Goal: Task Accomplishment & Management: Complete application form

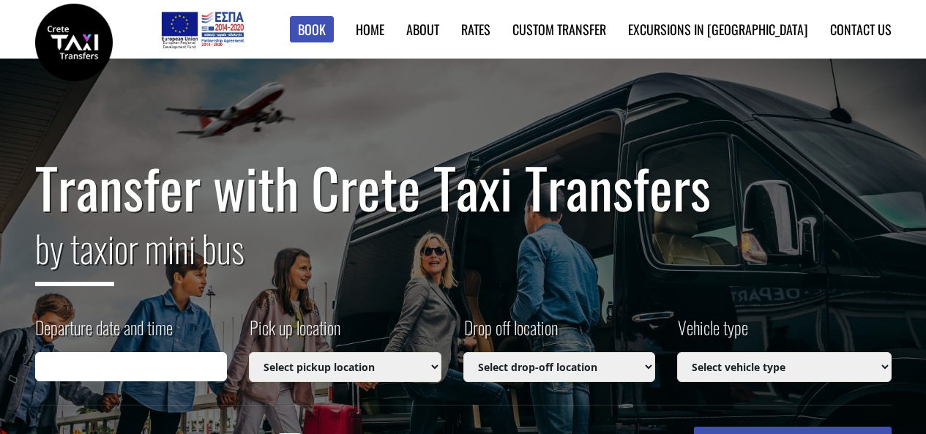
type input "[DATE] 22:15"
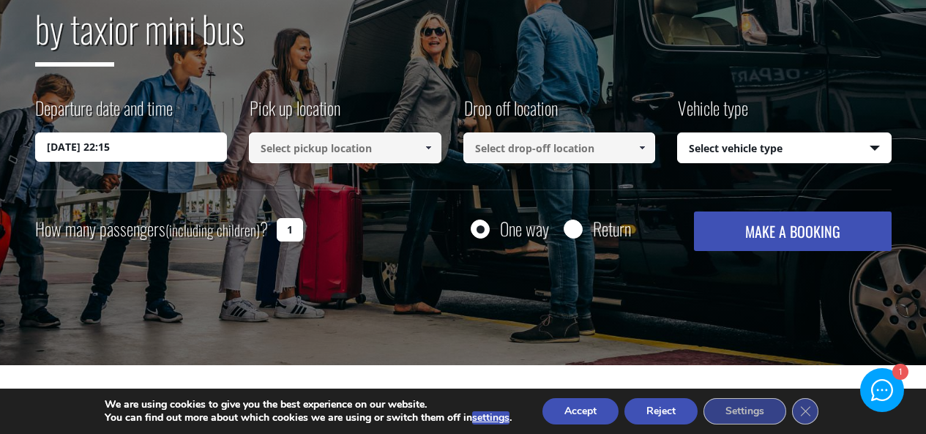
scroll to position [293, 0]
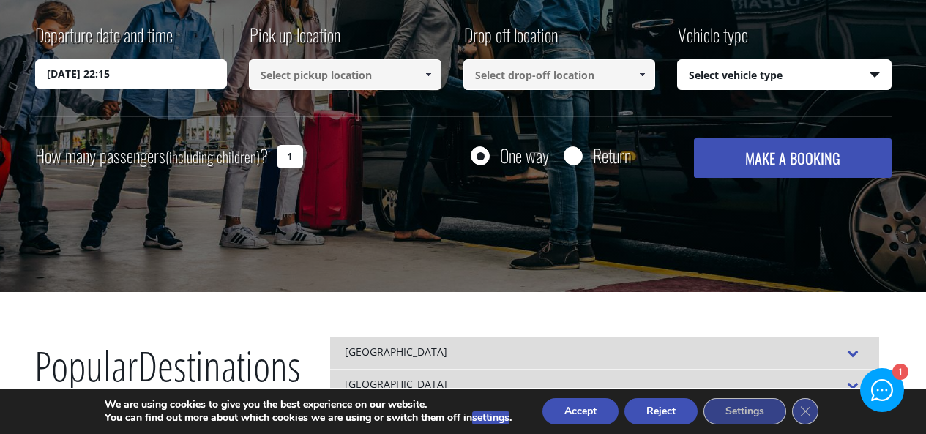
drag, startPoint x: 290, startPoint y: 155, endPoint x: 281, endPoint y: 154, distance: 8.8
click at [281, 154] on input "1" at bounding box center [290, 156] width 26 height 23
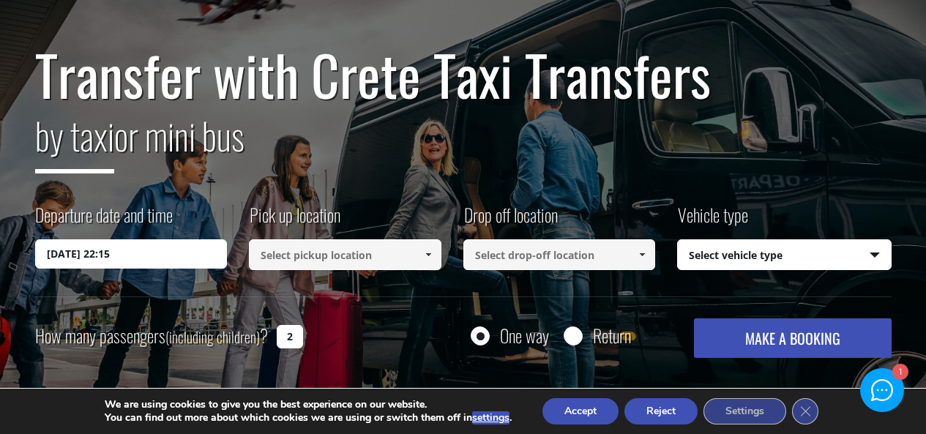
scroll to position [0, 0]
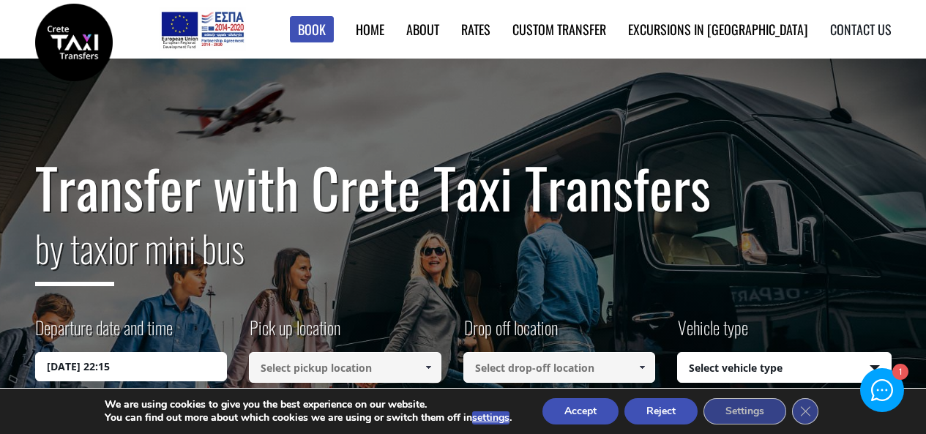
type input "2"
click at [855, 24] on link "Contact us" at bounding box center [861, 29] width 62 height 19
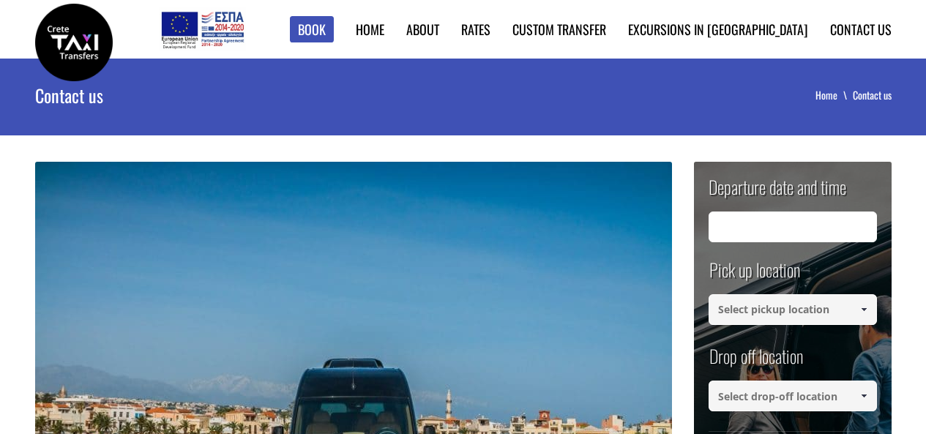
type input "27/08/2025 20:16"
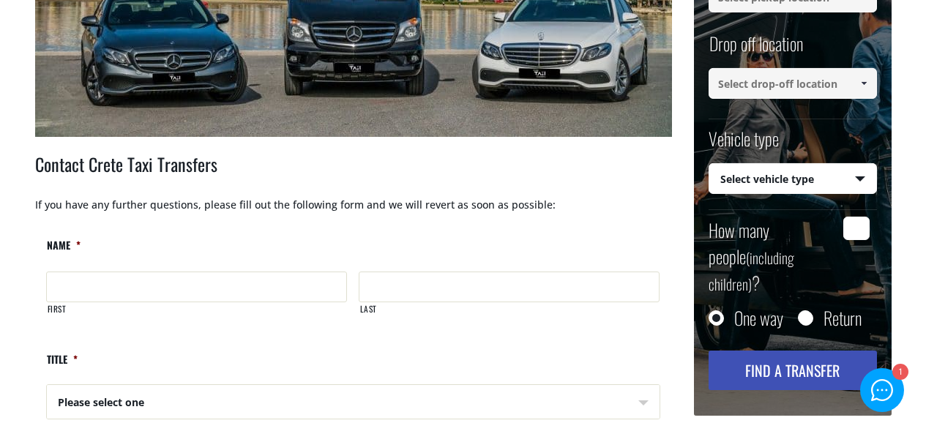
scroll to position [513, 0]
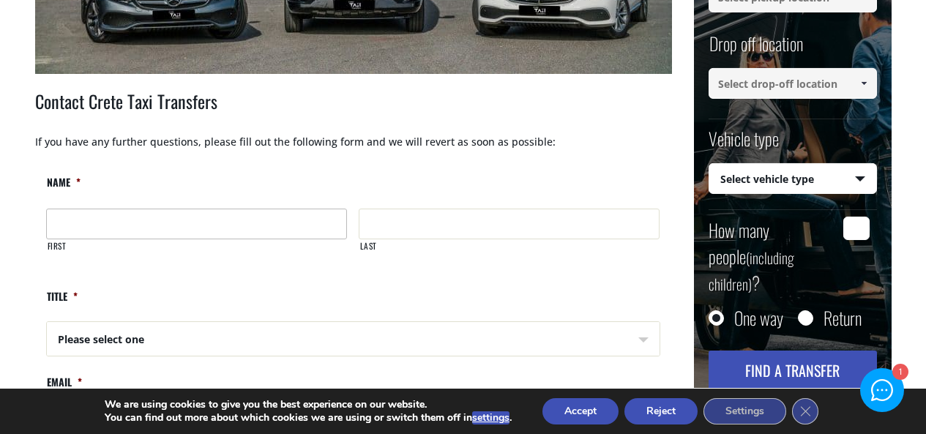
click at [150, 220] on input "First" at bounding box center [196, 224] width 301 height 31
type input "Sonja"
click at [532, 227] on input "Last" at bounding box center [509, 224] width 301 height 31
type input "Kantor"
click at [173, 337] on select "Please select one Mr Mrs" at bounding box center [198, 339] width 301 height 35
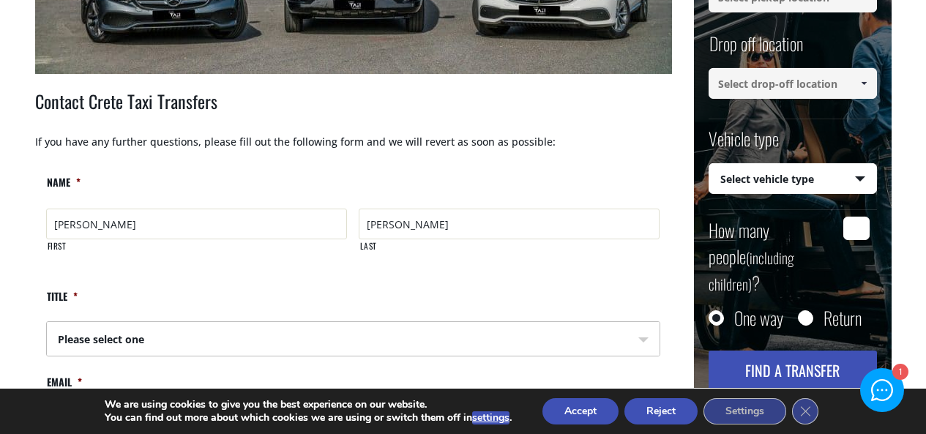
select select "Mrs"
click at [48, 322] on select "Please select one Mr Mrs" at bounding box center [198, 339] width 301 height 35
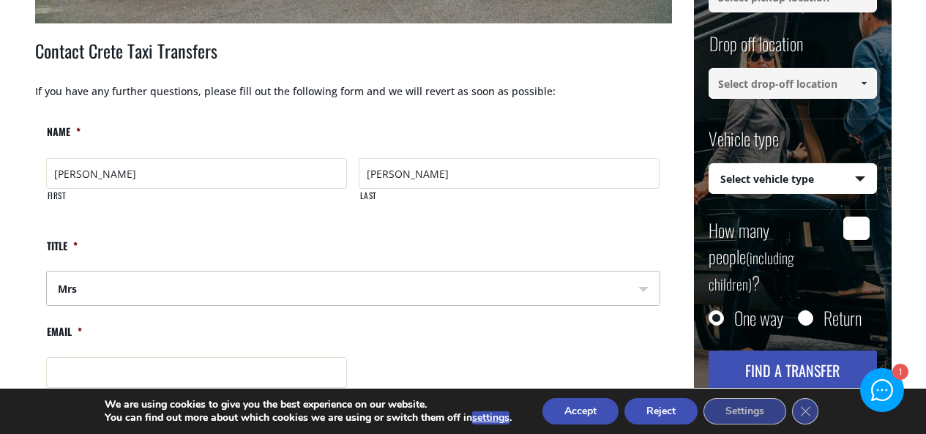
scroll to position [659, 0]
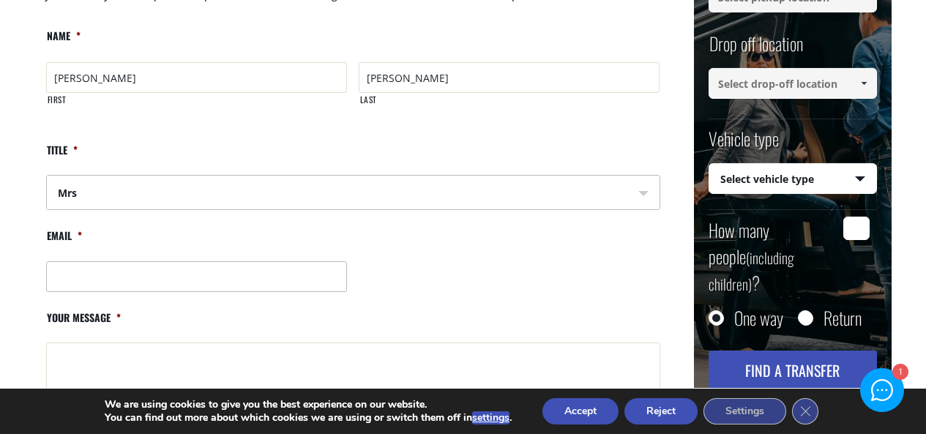
click at [89, 280] on input "Email *" at bounding box center [197, 276] width 302 height 31
type input "sonja.kantor@gmail.com"
click at [86, 345] on textarea "Your message *" at bounding box center [353, 401] width 614 height 117
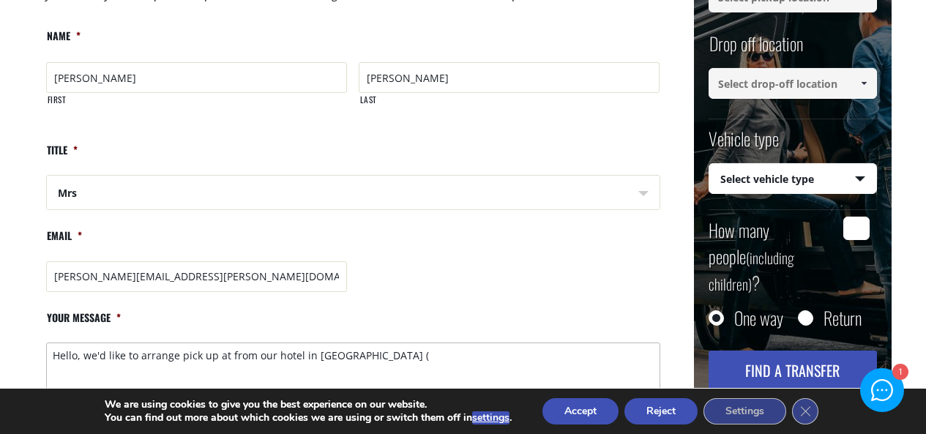
paste textarea "the Archipelogos Hotel In Rethymno on Sunday, October 12, with an excursion to …"
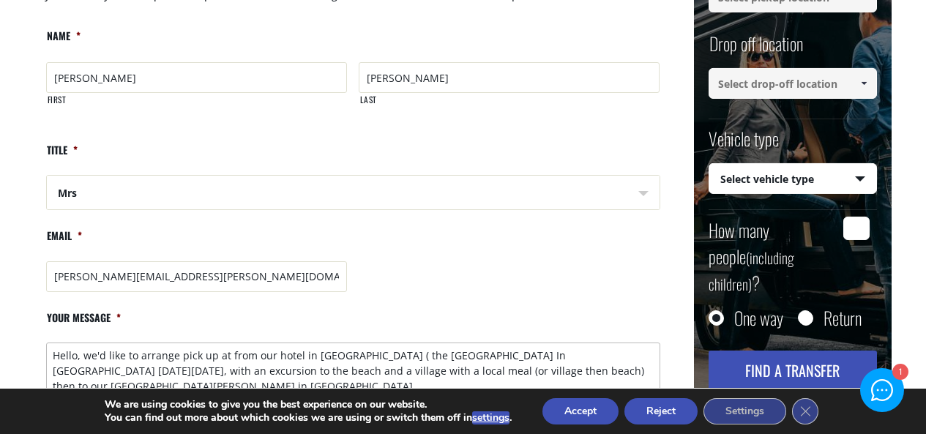
click at [346, 355] on textarea "Hello, we'd like to arrange pick up at from our hotel in Chania ( the Archipelo…" at bounding box center [353, 401] width 614 height 117
click at [462, 355] on textarea "Hello, we'd like to arrange pick up at from our hotel in Chania ( the Archipelo…" at bounding box center [353, 401] width 614 height 117
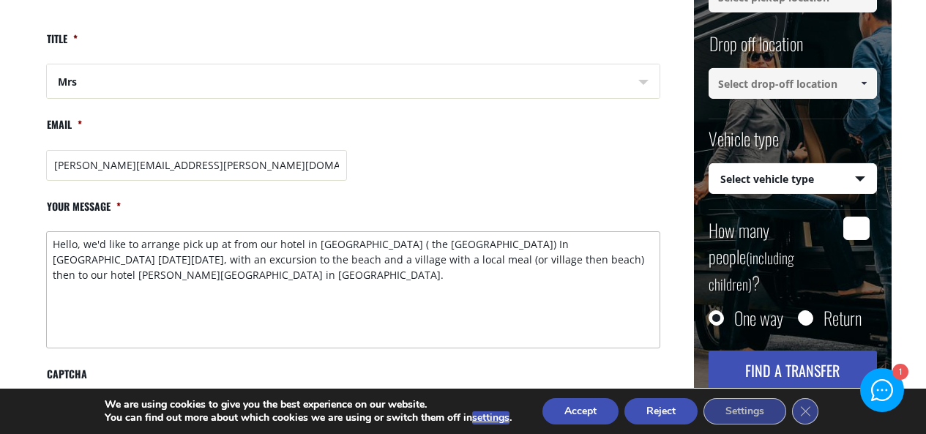
scroll to position [805, 0]
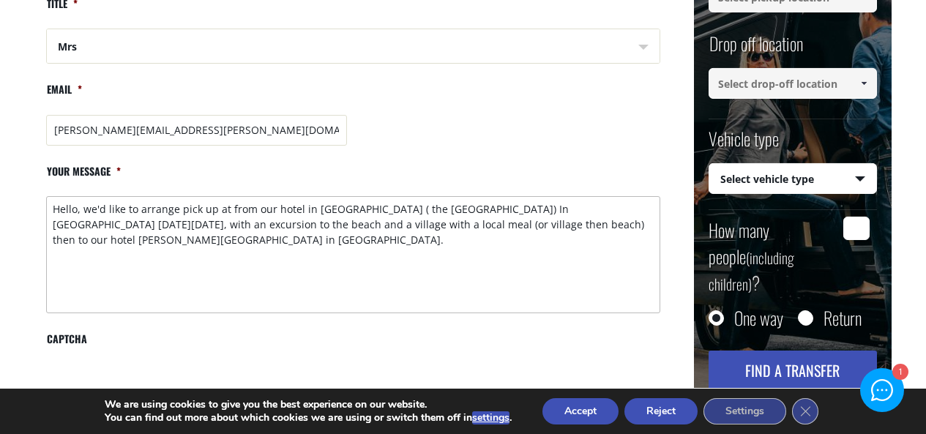
drag, startPoint x: 130, startPoint y: 241, endPoint x: 85, endPoint y: 246, distance: 45.0
click at [85, 246] on textarea "Hello, we'd like to arrange pick up at from our hotel in Chania ( the Archipelo…" at bounding box center [353, 254] width 614 height 117
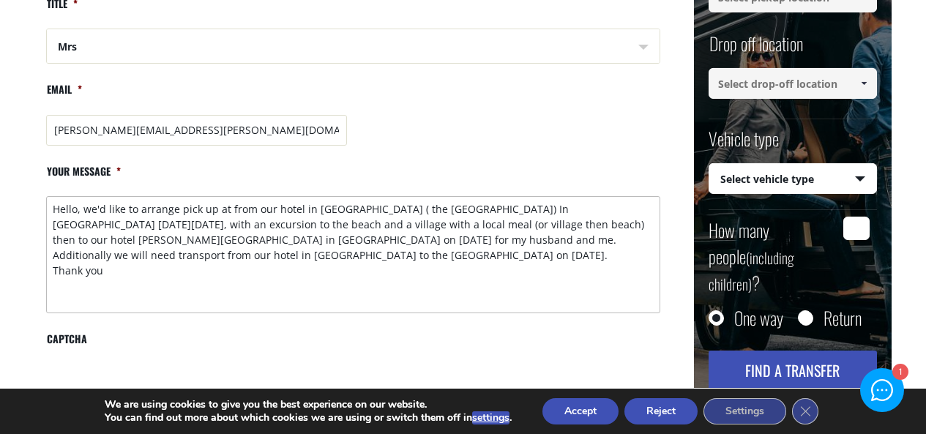
click at [171, 223] on textarea "Hello, we'd like to arrange pick up at from our hotel in Chania ( the Archipelo…" at bounding box center [353, 254] width 614 height 117
click at [267, 223] on textarea "Hello, we'd like to arrange pick up at from our hotel in Chania ( the Archipelo…" at bounding box center [353, 254] width 614 height 117
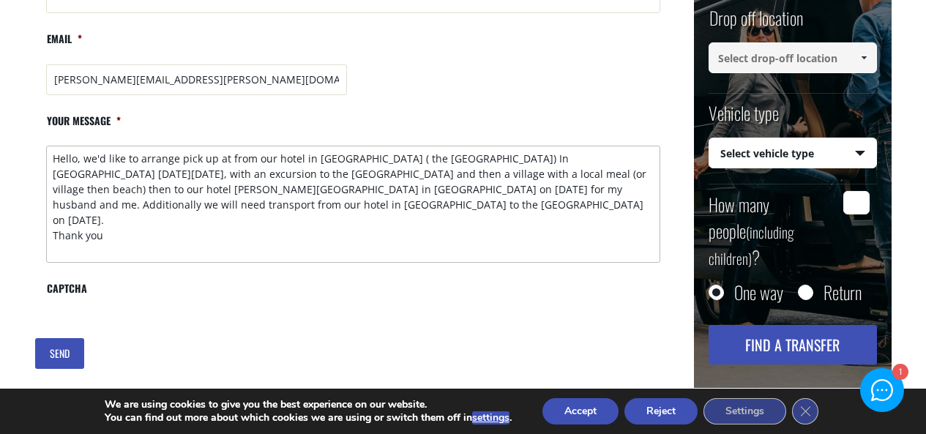
scroll to position [952, 0]
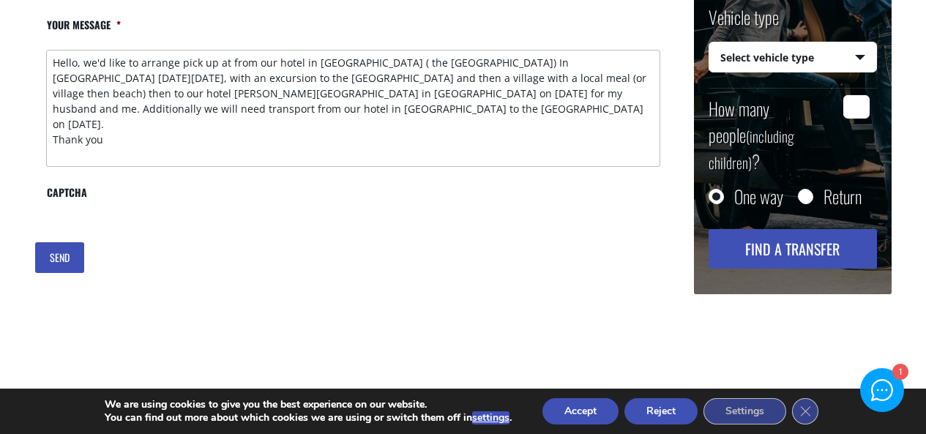
type textarea "Hello, we'd like to arrange pick up at from our hotel in Chania ( the Archipelo…"
click at [72, 263] on input "SEND" at bounding box center [59, 257] width 49 height 31
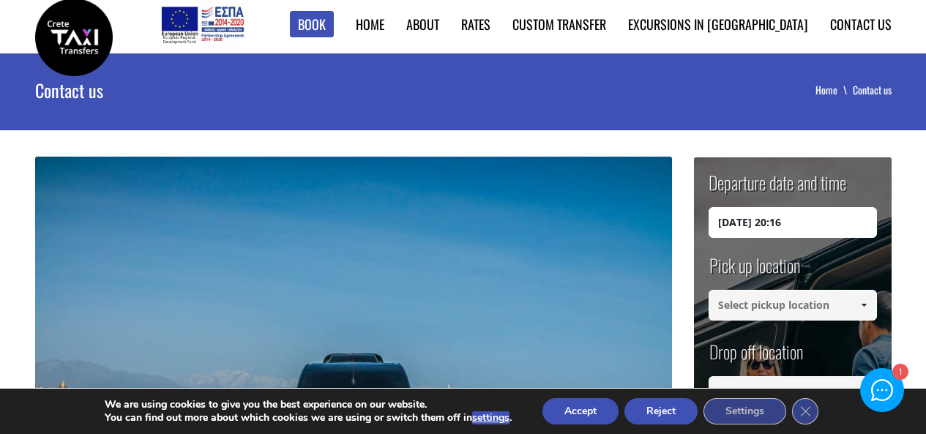
scroll to position [0, 0]
